Goal: Task Accomplishment & Management: Use online tool/utility

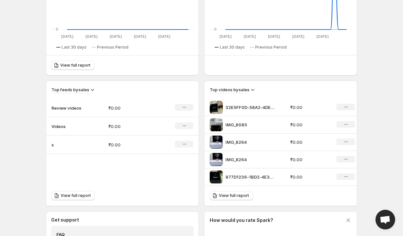
scroll to position [176, 0]
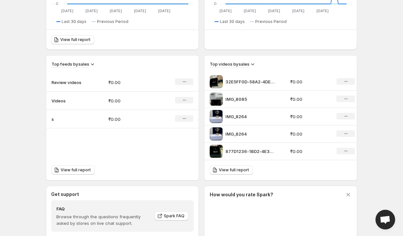
click at [387, 223] on span "Open chat" at bounding box center [385, 219] width 11 height 9
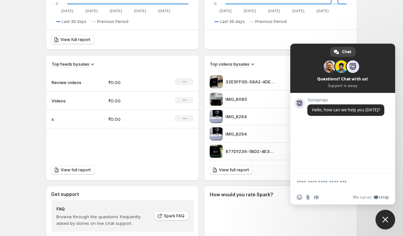
click at [315, 186] on form at bounding box center [335, 182] width 77 height 18
click at [313, 183] on textarea "Compose your message..." at bounding box center [335, 182] width 77 height 6
type textarea "**"
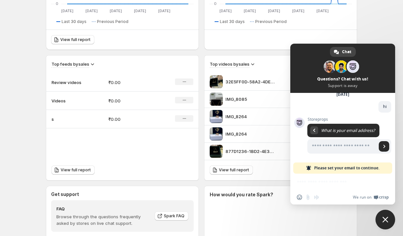
scroll to position [32, 0]
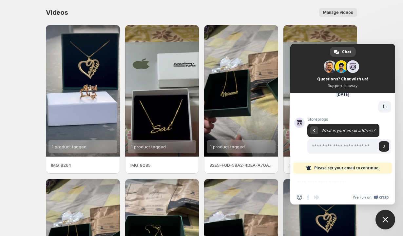
click at [373, 22] on body "Home Feeds Videos Subscription Settings Videos. This page is ready Videos Manag…" at bounding box center [201, 118] width 403 height 236
click at [382, 216] on span "Close chat" at bounding box center [386, 220] width 20 height 20
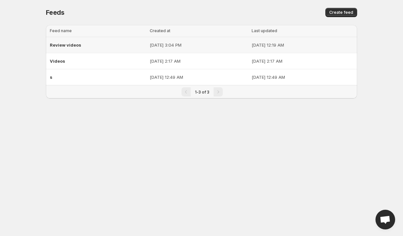
click at [90, 39] on div "Review videos" at bounding box center [98, 45] width 96 height 12
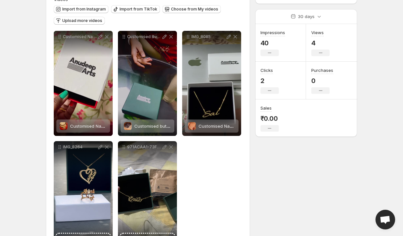
scroll to position [72, 0]
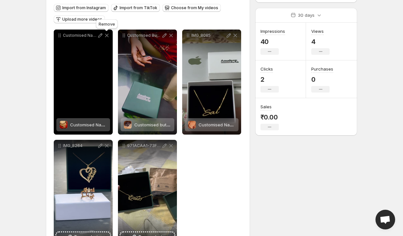
click at [107, 36] on icon at bounding box center [107, 36] width 4 height 4
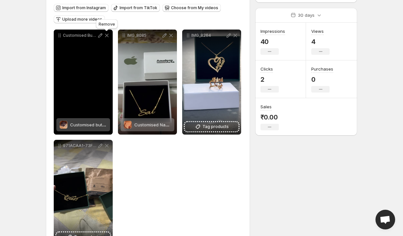
click at [107, 36] on icon at bounding box center [107, 36] width 4 height 4
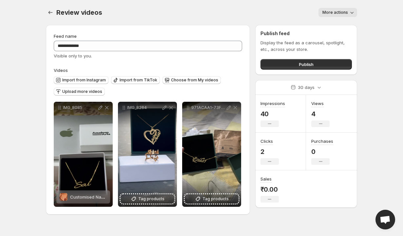
click at [107, 36] on div "Feed name" at bounding box center [148, 36] width 189 height 7
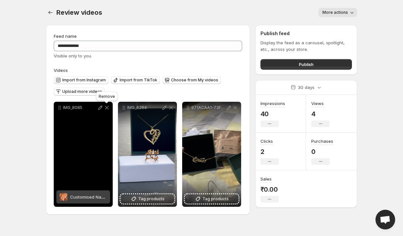
click at [107, 108] on icon at bounding box center [107, 108] width 4 height 4
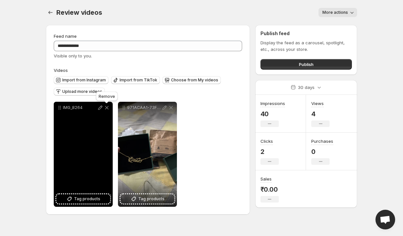
click at [107, 108] on icon at bounding box center [107, 108] width 4 height 4
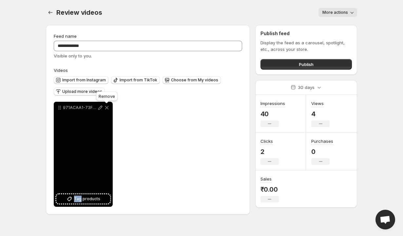
click at [107, 108] on icon at bounding box center [107, 108] width 4 height 4
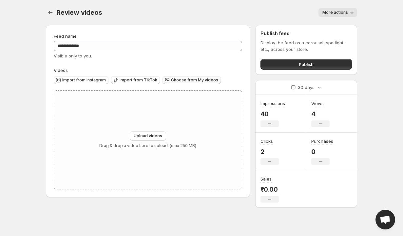
click at [167, 82] on icon "button" at bounding box center [167, 80] width 7 height 7
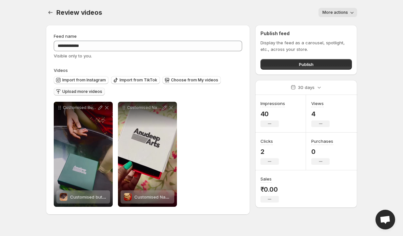
click at [92, 91] on span "Upload more videos" at bounding box center [82, 91] width 40 height 5
click at [205, 81] on span "Choose from My videos" at bounding box center [194, 79] width 47 height 5
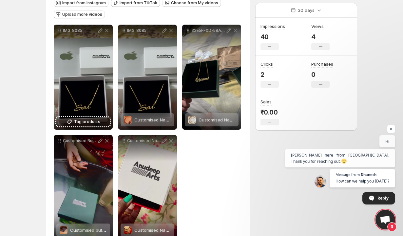
scroll to position [71, 0]
click at [353, 176] on span "Message from" at bounding box center [348, 175] width 25 height 4
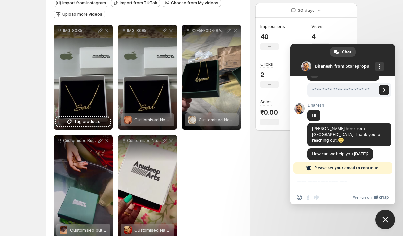
click at [315, 196] on div "Insert an emoji Send a file Audio message" at bounding box center [310, 196] width 26 height 5
click at [323, 170] on span "Please set your email to continue." at bounding box center [347, 167] width 65 height 11
click at [323, 179] on div "Insert an emoji Send a file Audio message We run on Crisp" at bounding box center [343, 188] width 105 height 31
click at [366, 197] on span "We run on" at bounding box center [362, 196] width 19 height 5
click at [322, 169] on span "Please set your email to continue." at bounding box center [347, 167] width 65 height 11
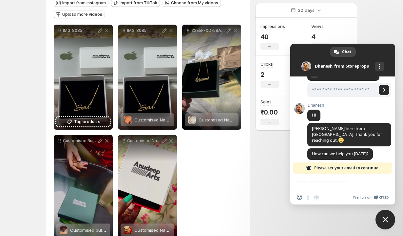
click at [322, 169] on span "Please set your email to continue." at bounding box center [347, 167] width 65 height 11
click at [389, 221] on span "Close chat" at bounding box center [386, 220] width 20 height 20
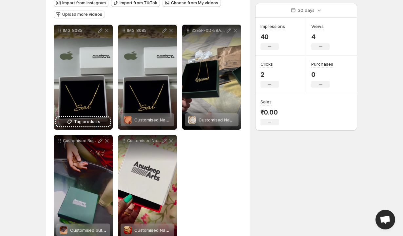
click at [380, 218] on span "Open chat" at bounding box center [385, 219] width 11 height 9
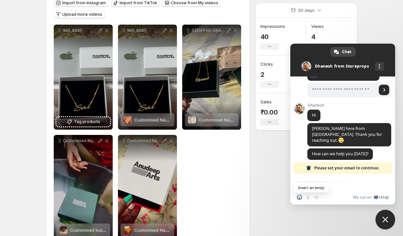
click at [299, 198] on span "Insert an emoji" at bounding box center [299, 196] width 5 height 5
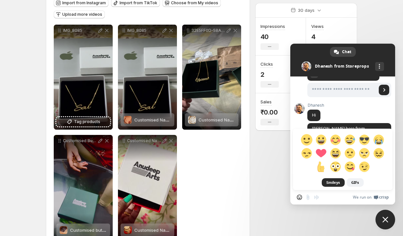
click at [305, 142] on span at bounding box center [306, 139] width 11 height 11
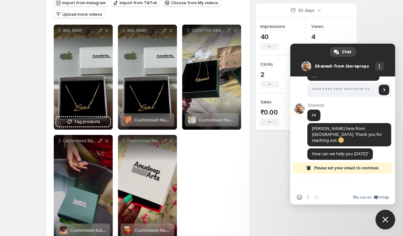
click at [373, 198] on link "We run on Crisp" at bounding box center [371, 196] width 36 height 5
click at [379, 64] on div "More channels" at bounding box center [380, 66] width 9 height 9
click at [343, 80] on span "email" at bounding box center [342, 80] width 5 height 5
click at [281, 156] on div "**********" at bounding box center [199, 99] width 317 height 313
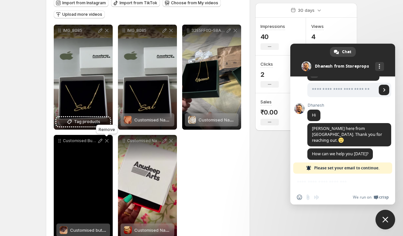
click at [106, 143] on icon at bounding box center [107, 140] width 7 height 7
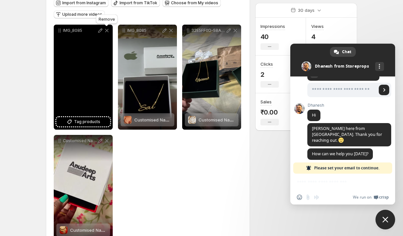
click at [105, 29] on icon at bounding box center [107, 30] width 7 height 7
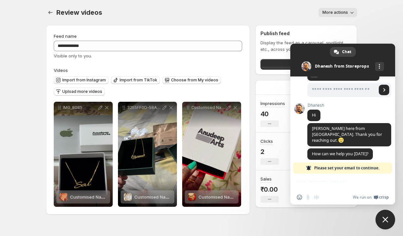
scroll to position [0, 0]
click at [105, 29] on div "**********" at bounding box center [148, 120] width 204 height 190
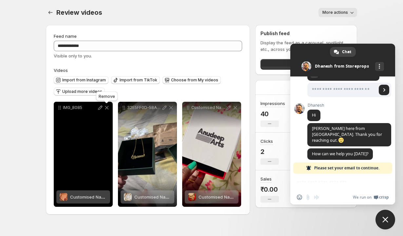
click at [107, 110] on icon at bounding box center [107, 107] width 7 height 7
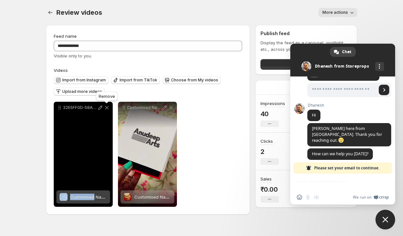
click at [107, 110] on icon at bounding box center [107, 107] width 7 height 7
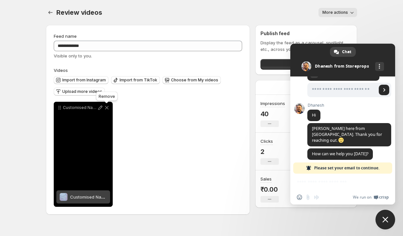
click at [107, 110] on icon at bounding box center [107, 107] width 7 height 7
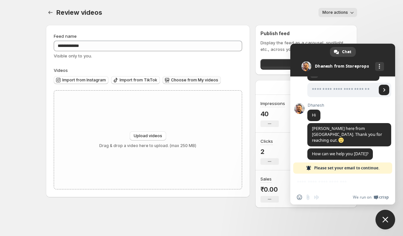
click at [171, 81] on span "Choose from My videos" at bounding box center [194, 79] width 47 height 5
click at [167, 79] on button "Choose from My videos" at bounding box center [192, 80] width 58 height 8
click at [171, 82] on span "Choose from My videos" at bounding box center [194, 79] width 47 height 5
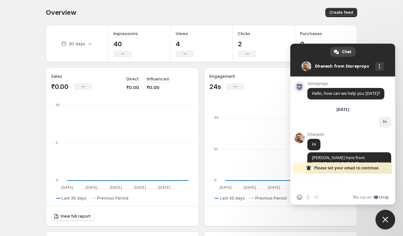
scroll to position [71, 0]
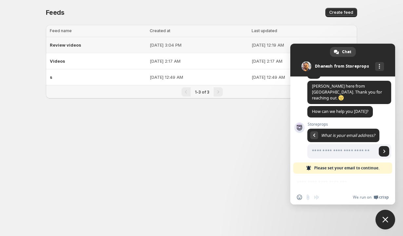
click at [149, 41] on td "Sep 13, 2025, 3:04 PM" at bounding box center [199, 45] width 102 height 16
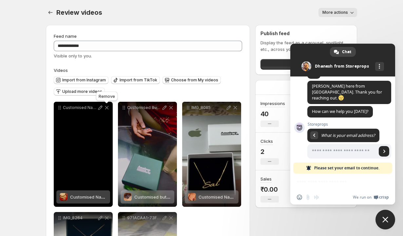
click at [107, 108] on icon at bounding box center [107, 108] width 4 height 4
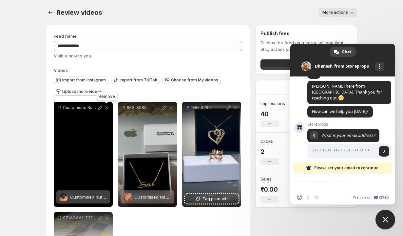
click at [107, 108] on icon at bounding box center [107, 108] width 4 height 4
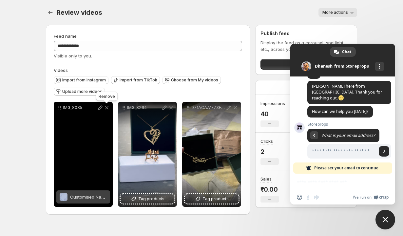
click at [107, 108] on icon at bounding box center [107, 108] width 4 height 4
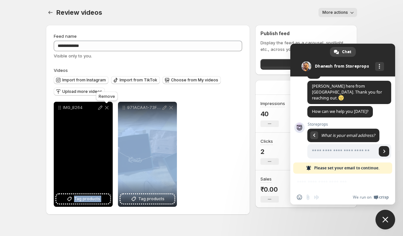
click at [107, 108] on icon at bounding box center [107, 108] width 4 height 4
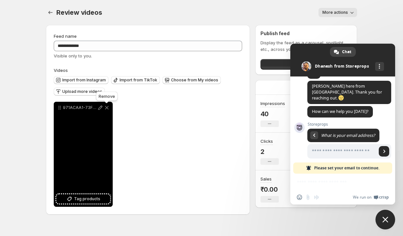
click at [107, 108] on icon at bounding box center [107, 108] width 4 height 4
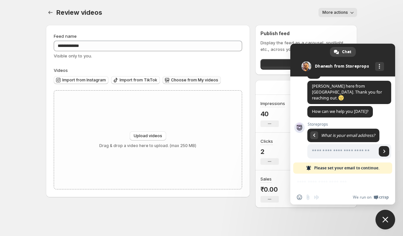
click at [196, 80] on span "Choose from My videos" at bounding box center [194, 79] width 47 height 5
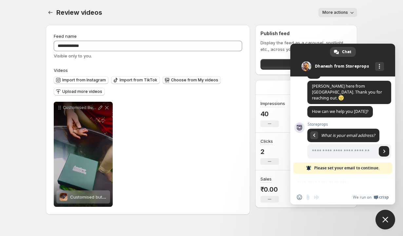
click at [180, 76] on button "Choose from My videos" at bounding box center [192, 80] width 58 height 8
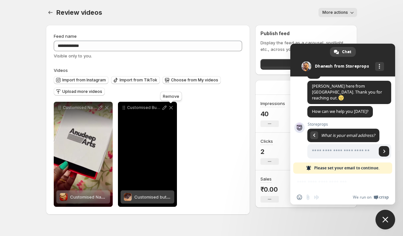
click at [172, 106] on icon at bounding box center [171, 107] width 7 height 7
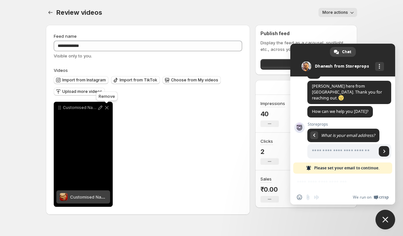
click at [108, 106] on icon at bounding box center [107, 107] width 7 height 7
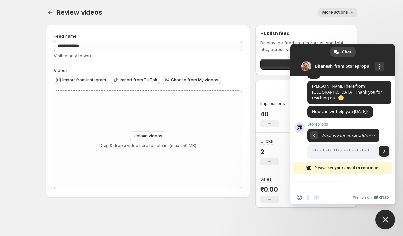
click at [178, 78] on span "Choose from My videos" at bounding box center [194, 79] width 47 height 5
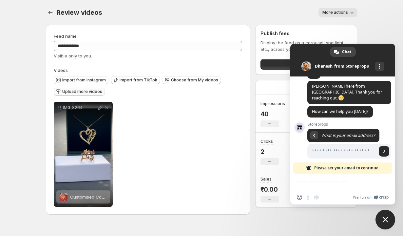
click at [84, 94] on span "Upload more videos" at bounding box center [82, 91] width 40 height 5
click at [204, 77] on button "Choose from My videos" at bounding box center [192, 80] width 58 height 8
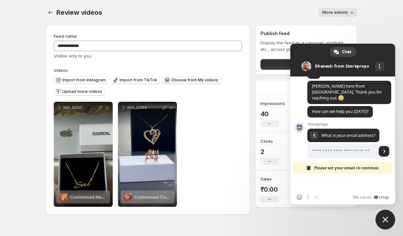
click at [171, 82] on span "Choose from My videos" at bounding box center [194, 79] width 47 height 5
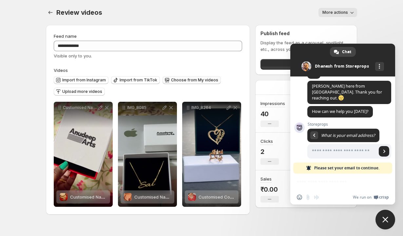
click at [173, 82] on span "Choose from My videos" at bounding box center [194, 79] width 47 height 5
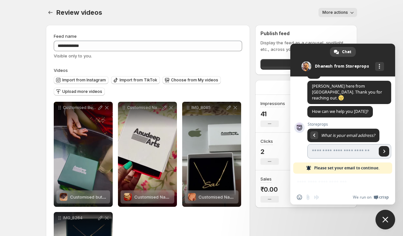
click at [321, 146] on input "Enter your email address..." at bounding box center [343, 151] width 70 height 14
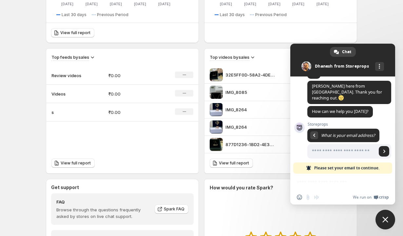
scroll to position [185, 0]
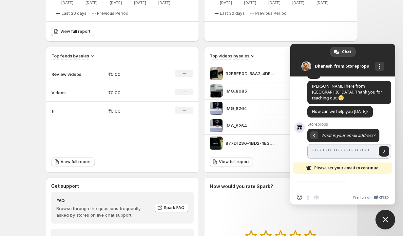
click at [323, 144] on input "Enter your email address..." at bounding box center [343, 151] width 70 height 14
click at [381, 223] on span "Close chat" at bounding box center [386, 220] width 20 height 20
